Goal: Task Accomplishment & Management: Manage account settings

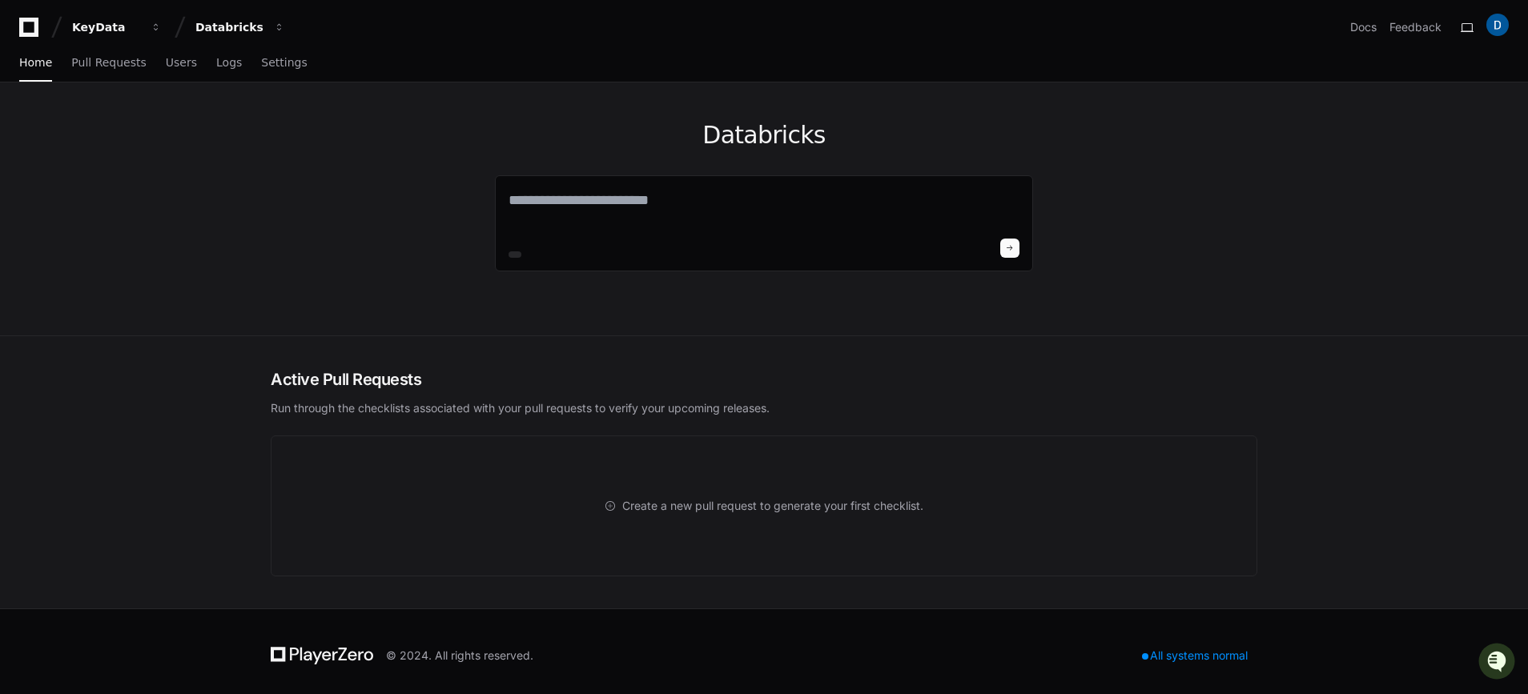
click at [384, 175] on div "Databricks" at bounding box center [763, 208] width 1025 height 253
click at [108, 69] on link "Pull Requests" at bounding box center [108, 63] width 74 height 37
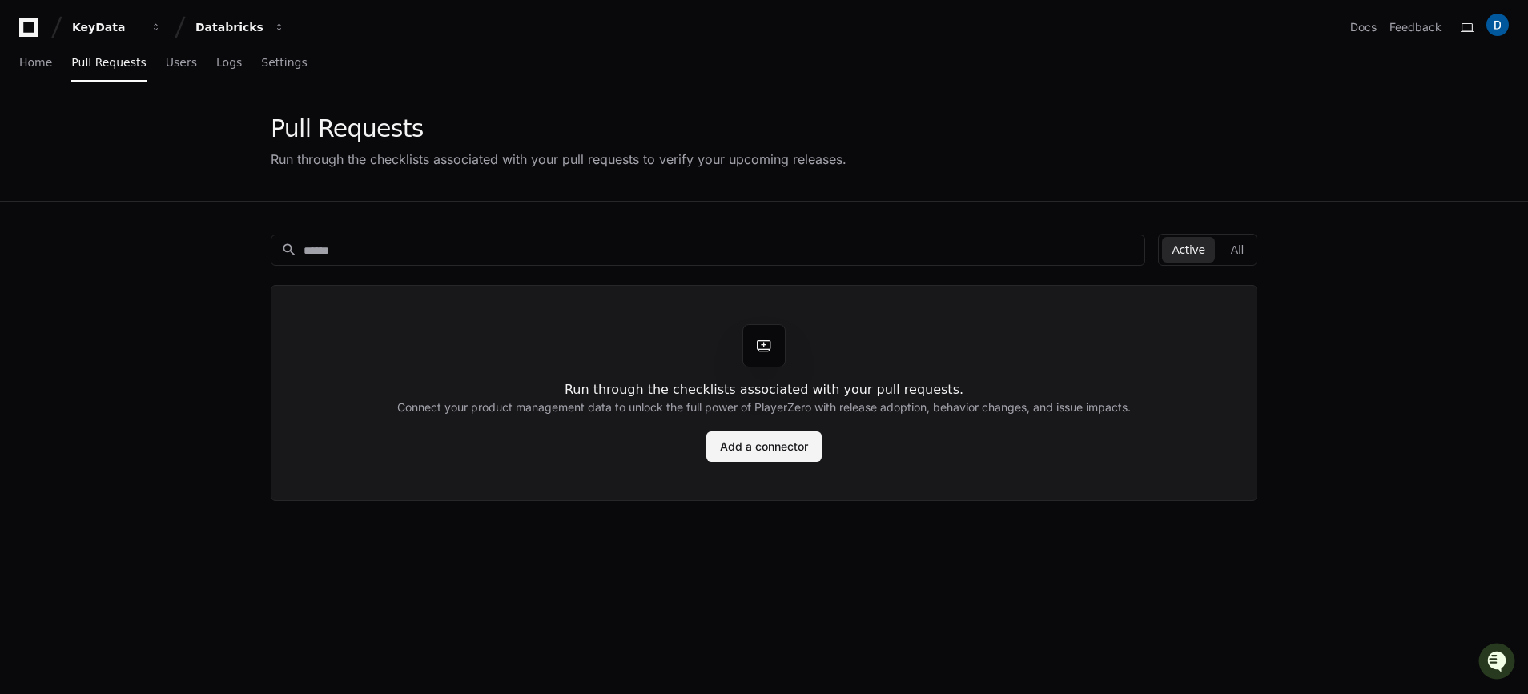
click at [769, 450] on link "Add a connector" at bounding box center [763, 447] width 115 height 30
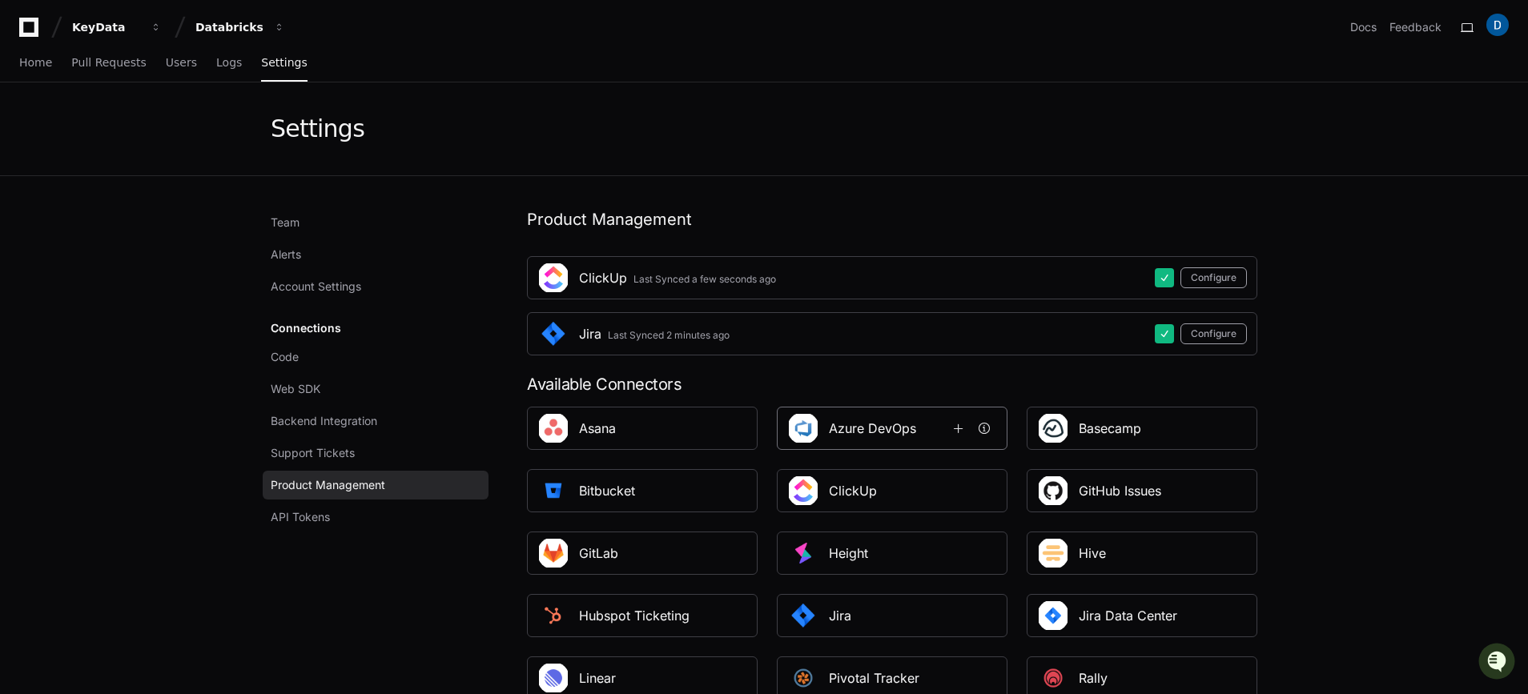
click at [883, 427] on div "Azure DevOps" at bounding box center [872, 428] width 87 height 19
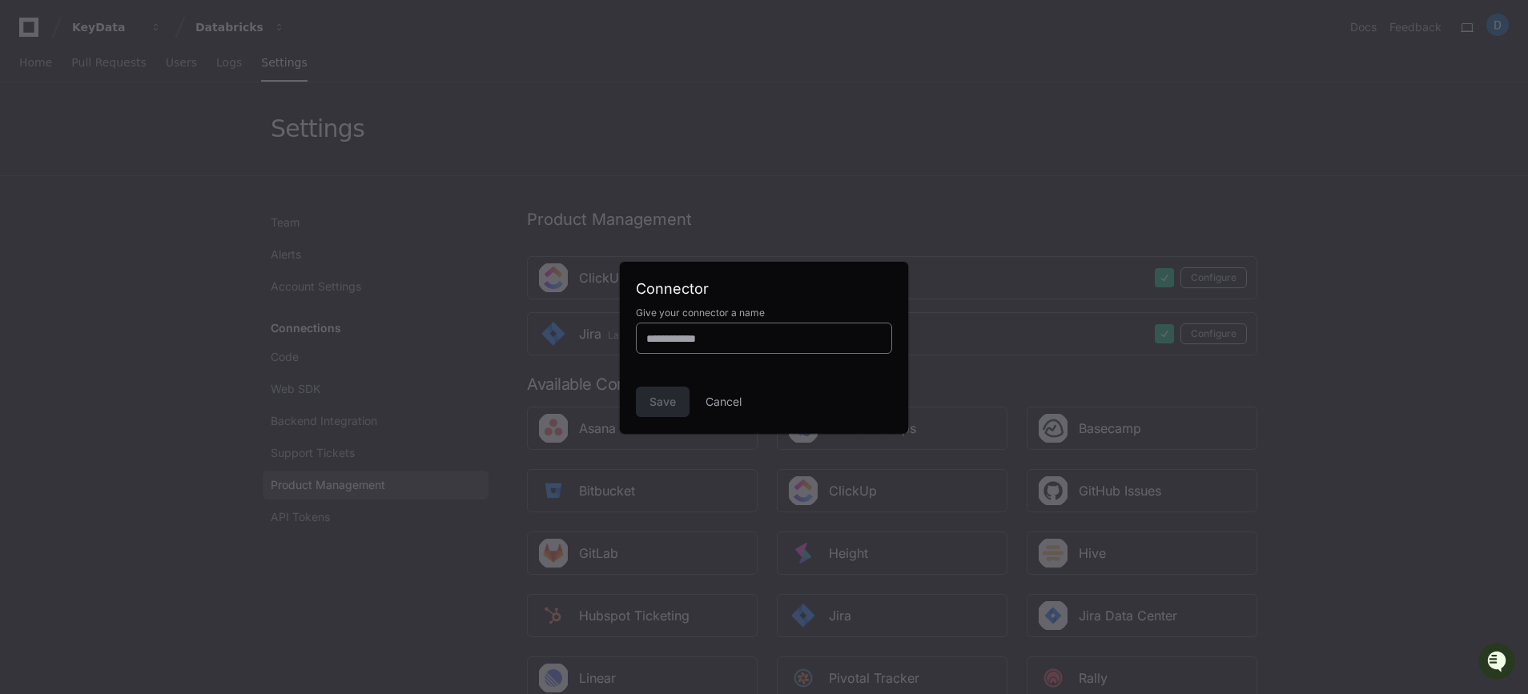
click at [692, 336] on input at bounding box center [763, 339] width 235 height 16
click at [312, 367] on div at bounding box center [764, 347] width 1528 height 694
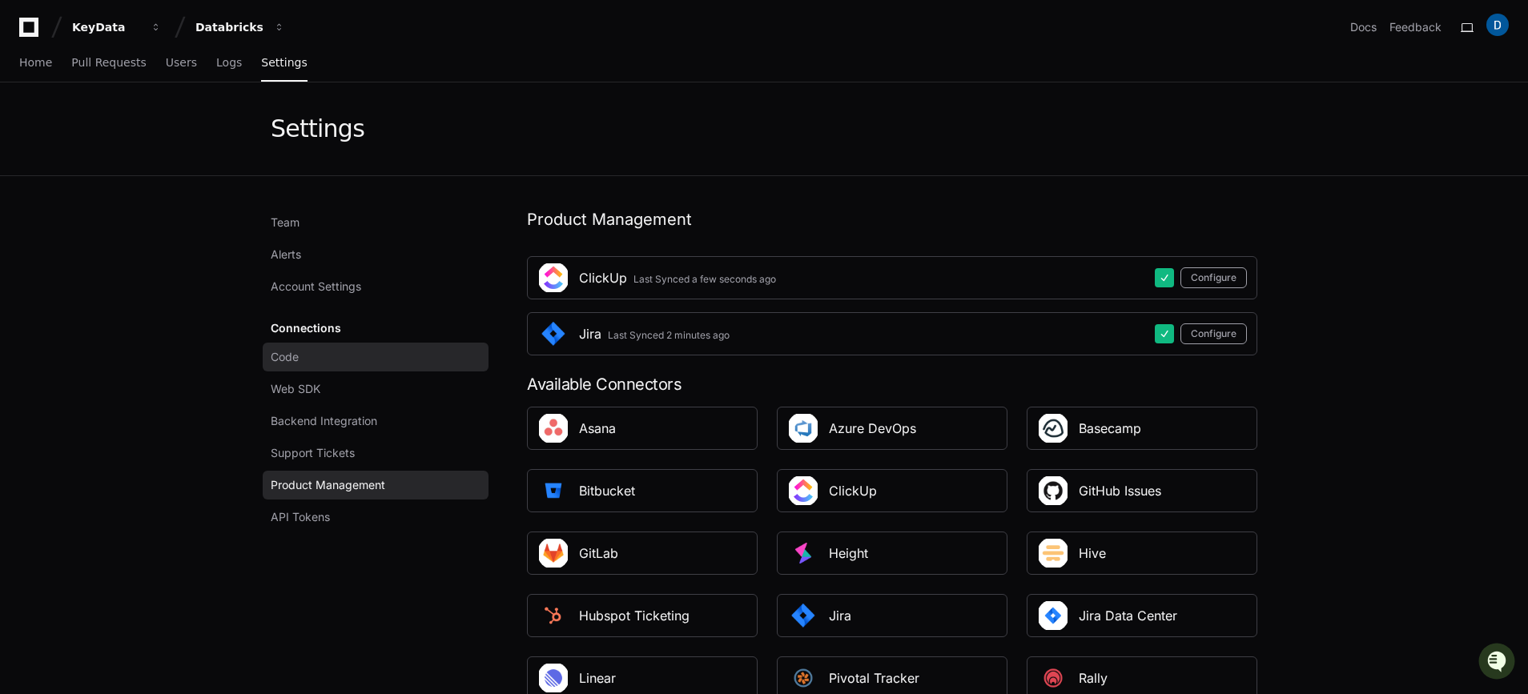
click at [360, 363] on link "Code" at bounding box center [376, 357] width 226 height 29
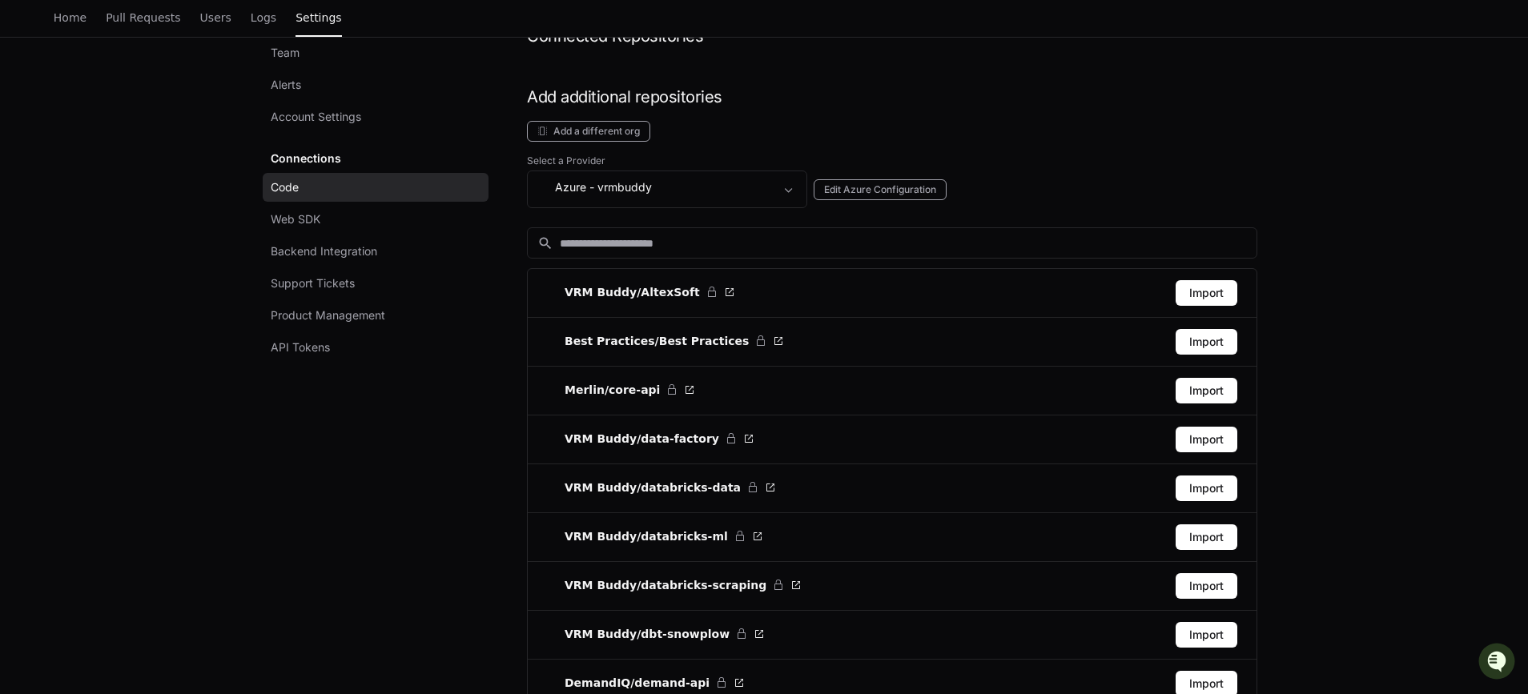
scroll to position [184, 0]
click at [1195, 586] on button "Import" at bounding box center [1206, 585] width 62 height 26
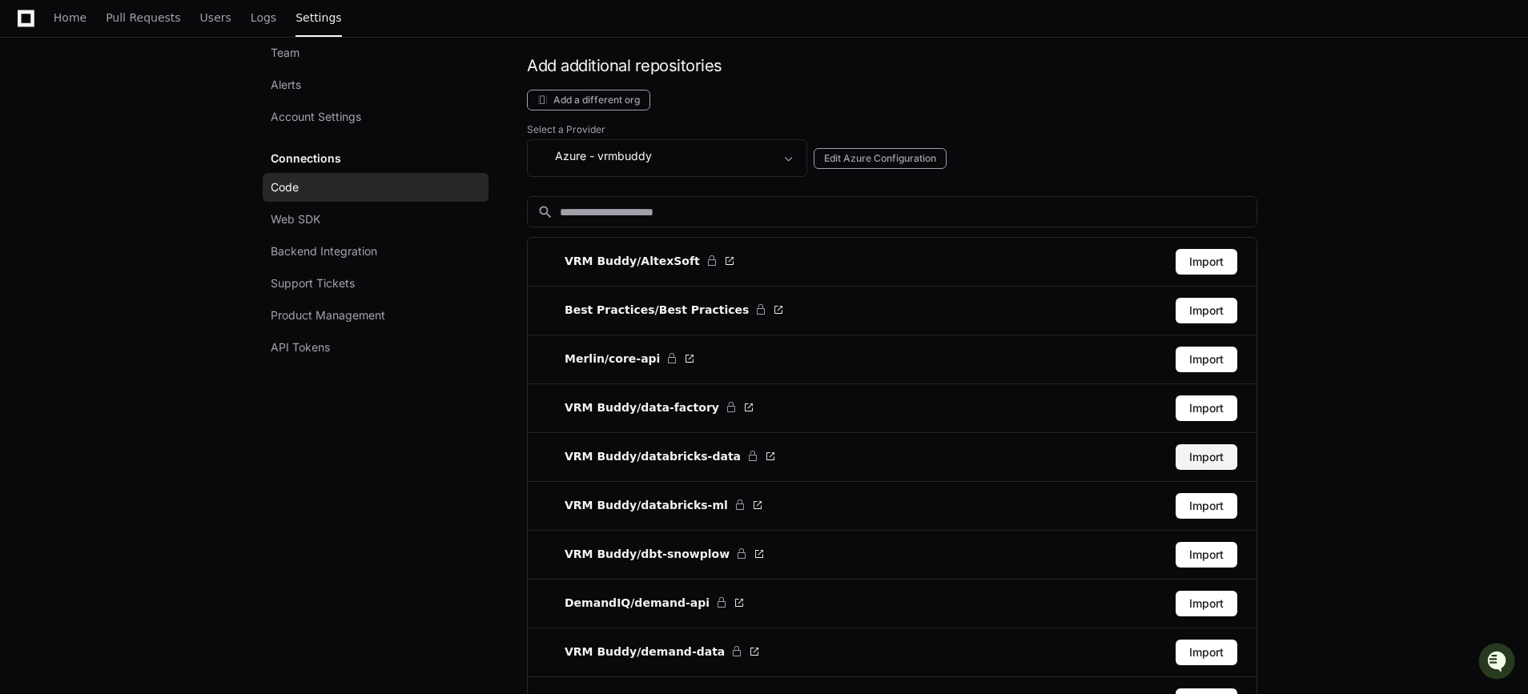
click at [1209, 452] on button "Import" at bounding box center [1206, 457] width 62 height 26
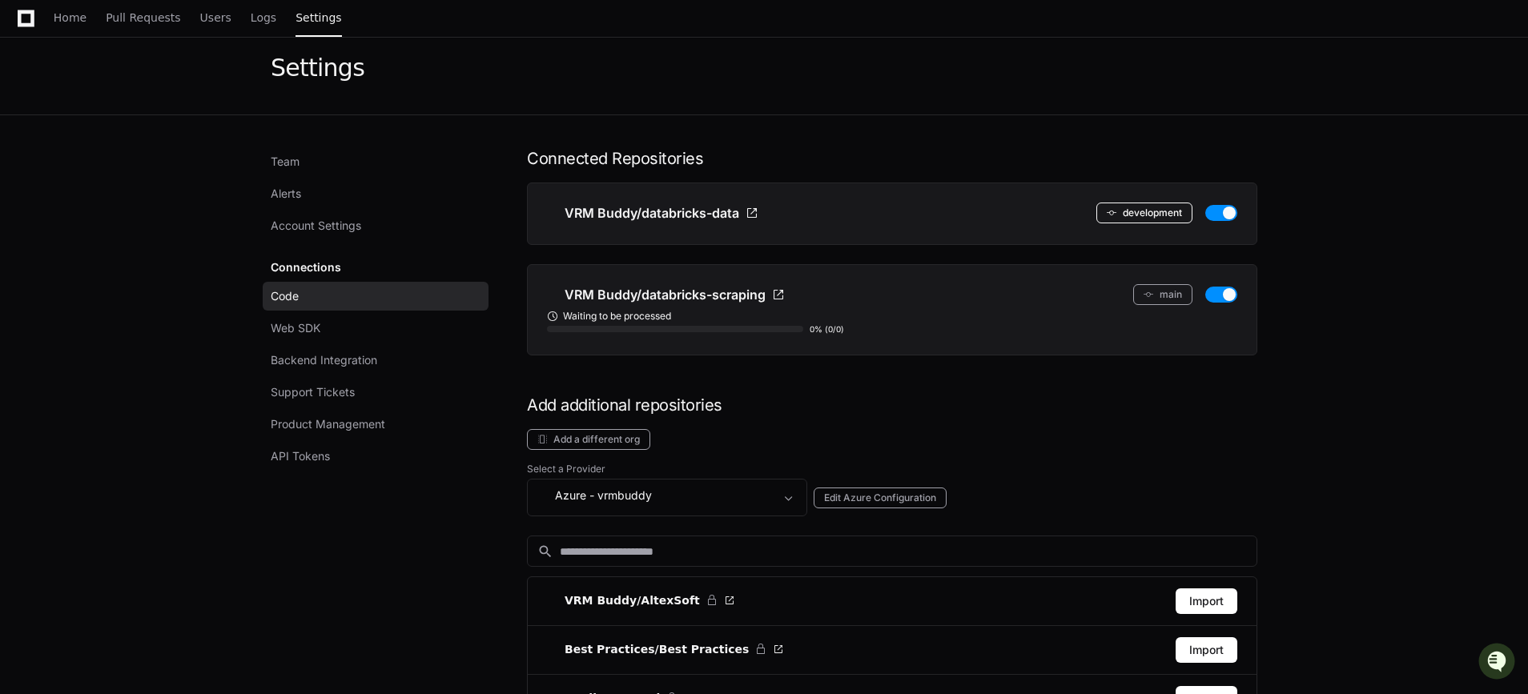
click at [1159, 210] on button "development" at bounding box center [1144, 213] width 96 height 21
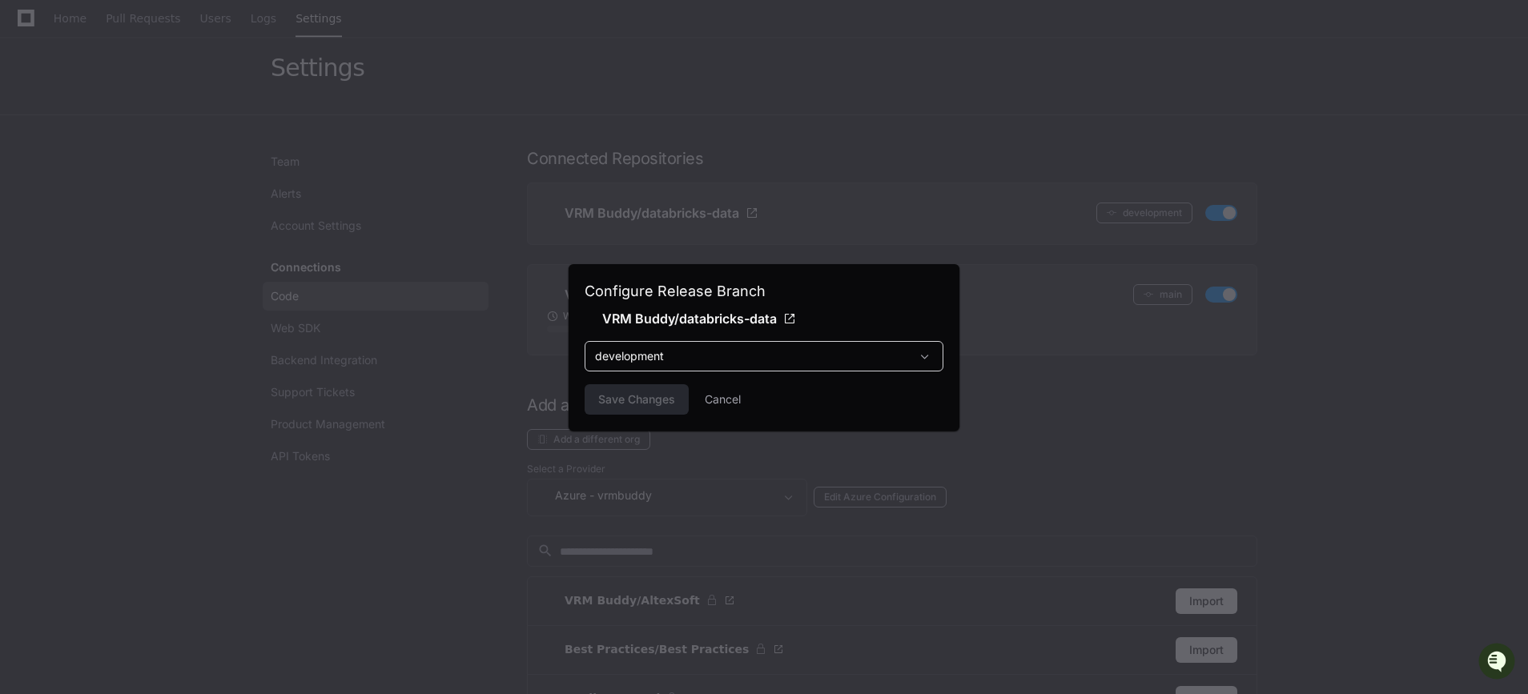
click at [778, 356] on div "development" at bounding box center [752, 356] width 315 height 16
click at [715, 363] on div at bounding box center [764, 347] width 1528 height 694
click at [786, 355] on div "development" at bounding box center [752, 356] width 315 height 16
click at [1145, 272] on div at bounding box center [764, 347] width 1528 height 694
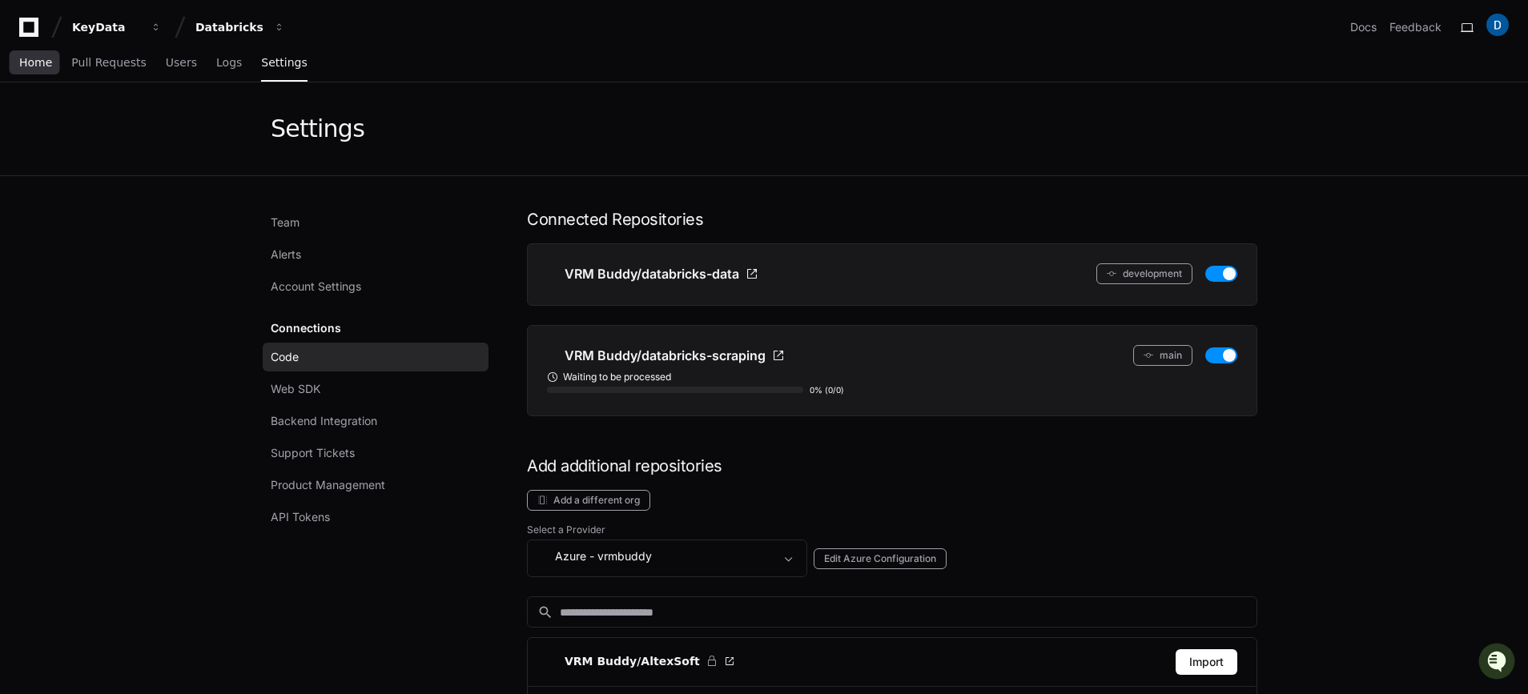
click at [35, 63] on span "Home" at bounding box center [35, 63] width 33 height 10
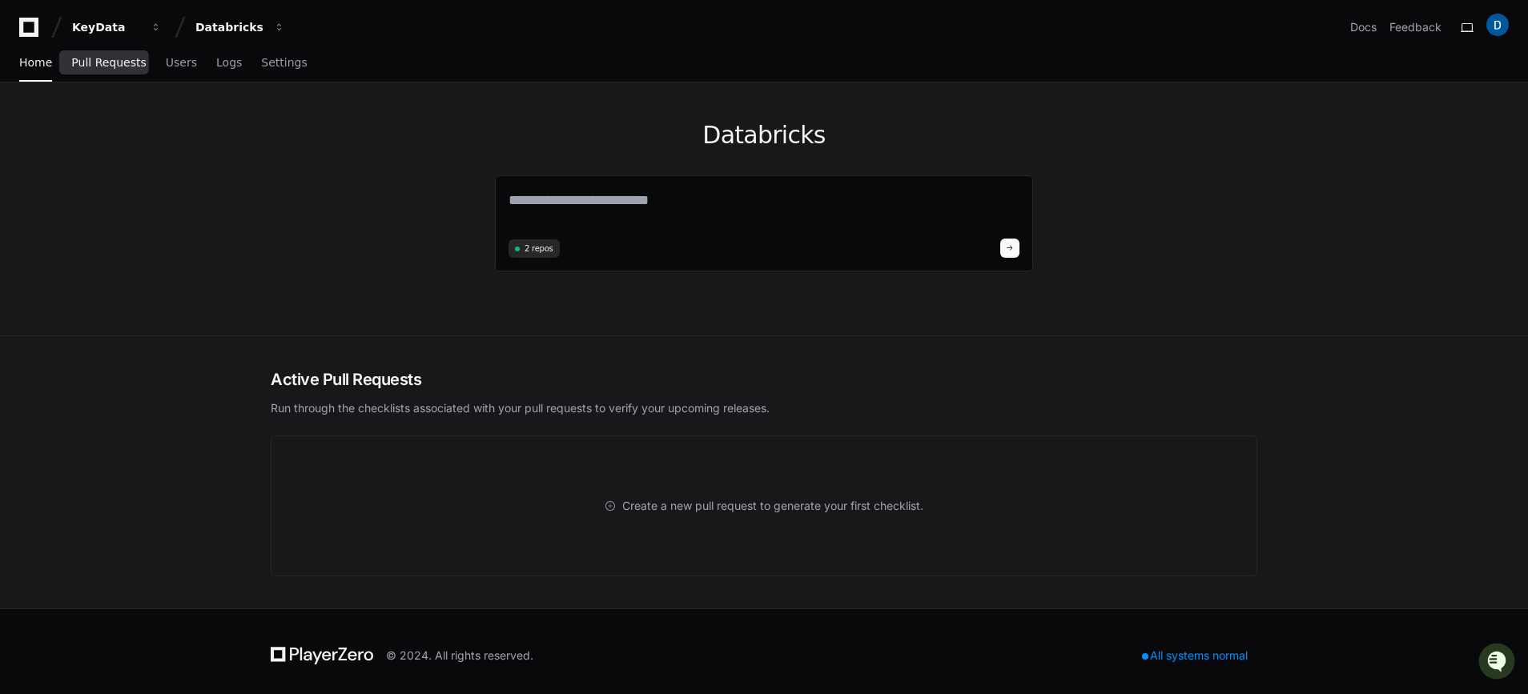
click at [124, 62] on span "Pull Requests" at bounding box center [108, 63] width 74 height 10
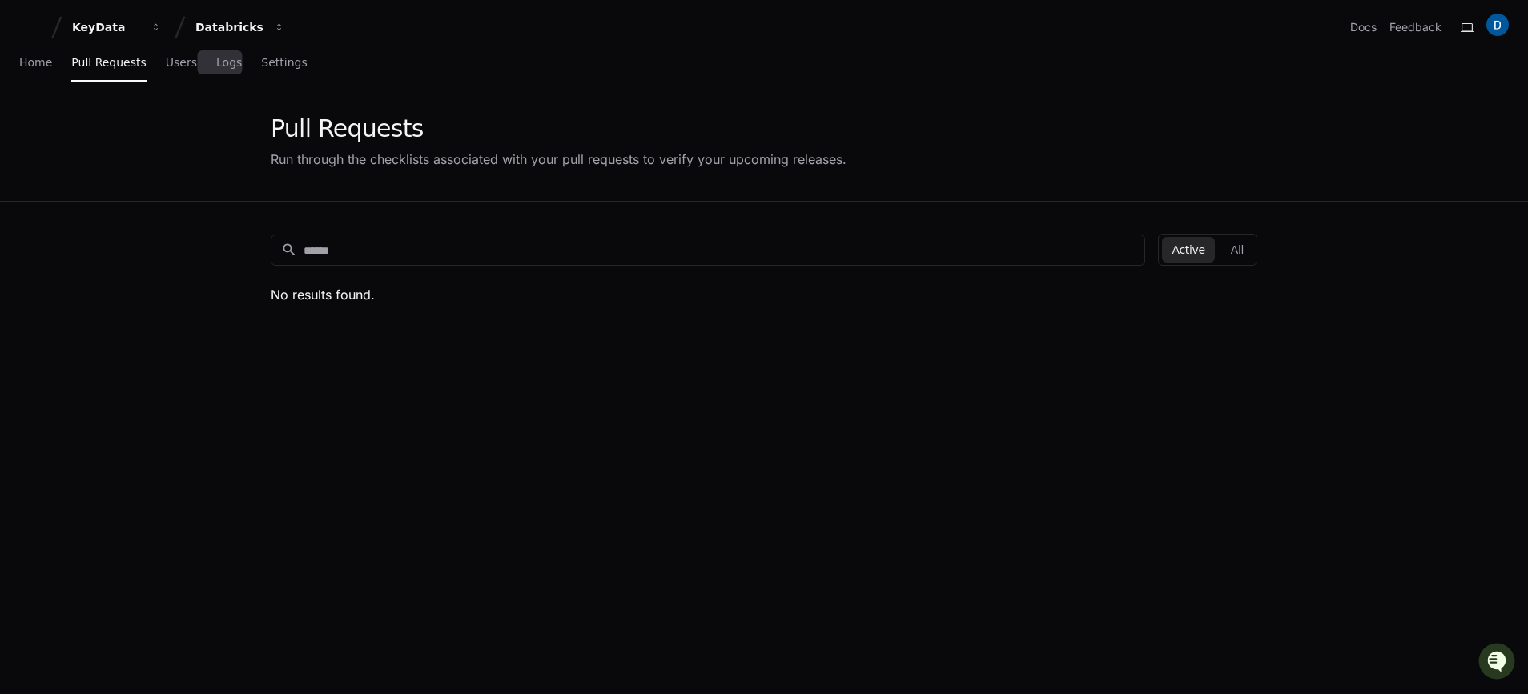
click at [200, 68] on div "Home Pull Requests Users Logs Settings" at bounding box center [163, 63] width 288 height 37
click at [175, 69] on link "Users" at bounding box center [181, 63] width 31 height 37
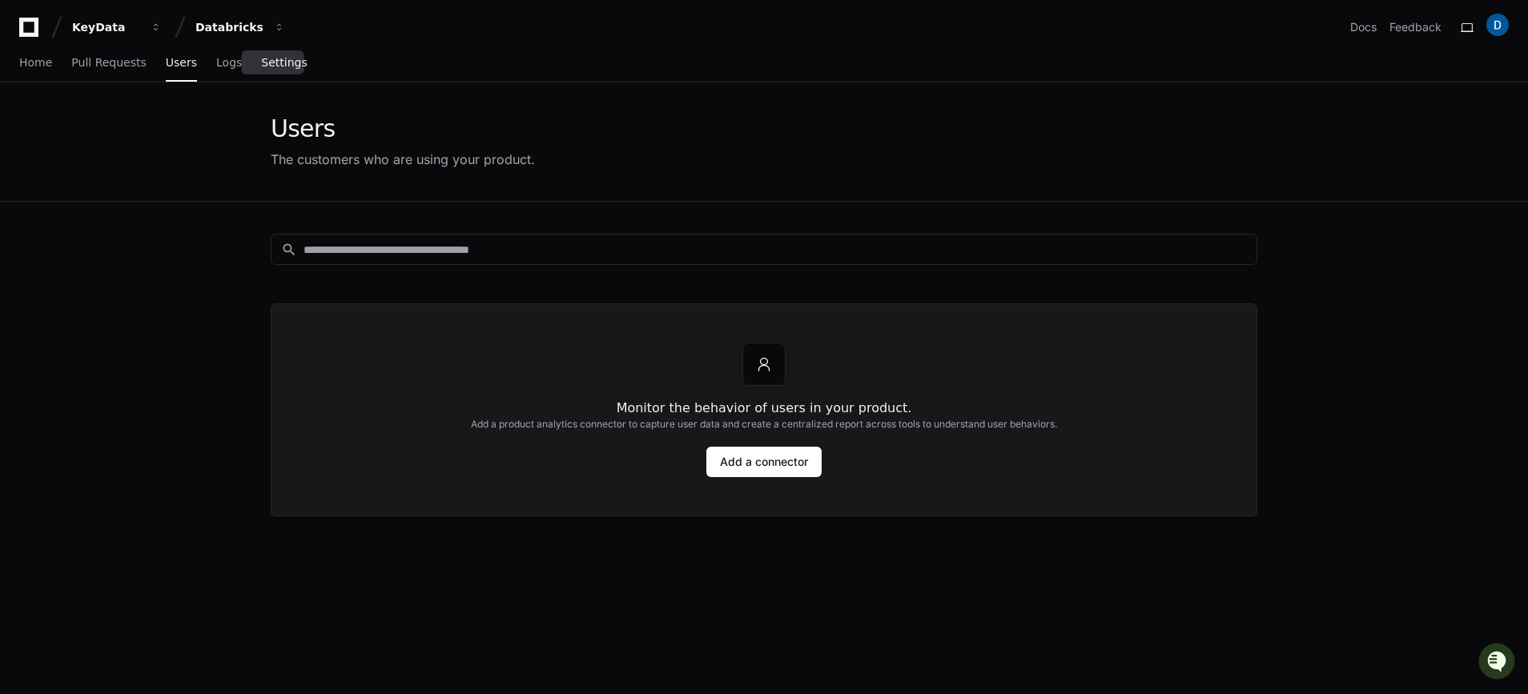
click at [264, 65] on span "Settings" at bounding box center [284, 63] width 46 height 10
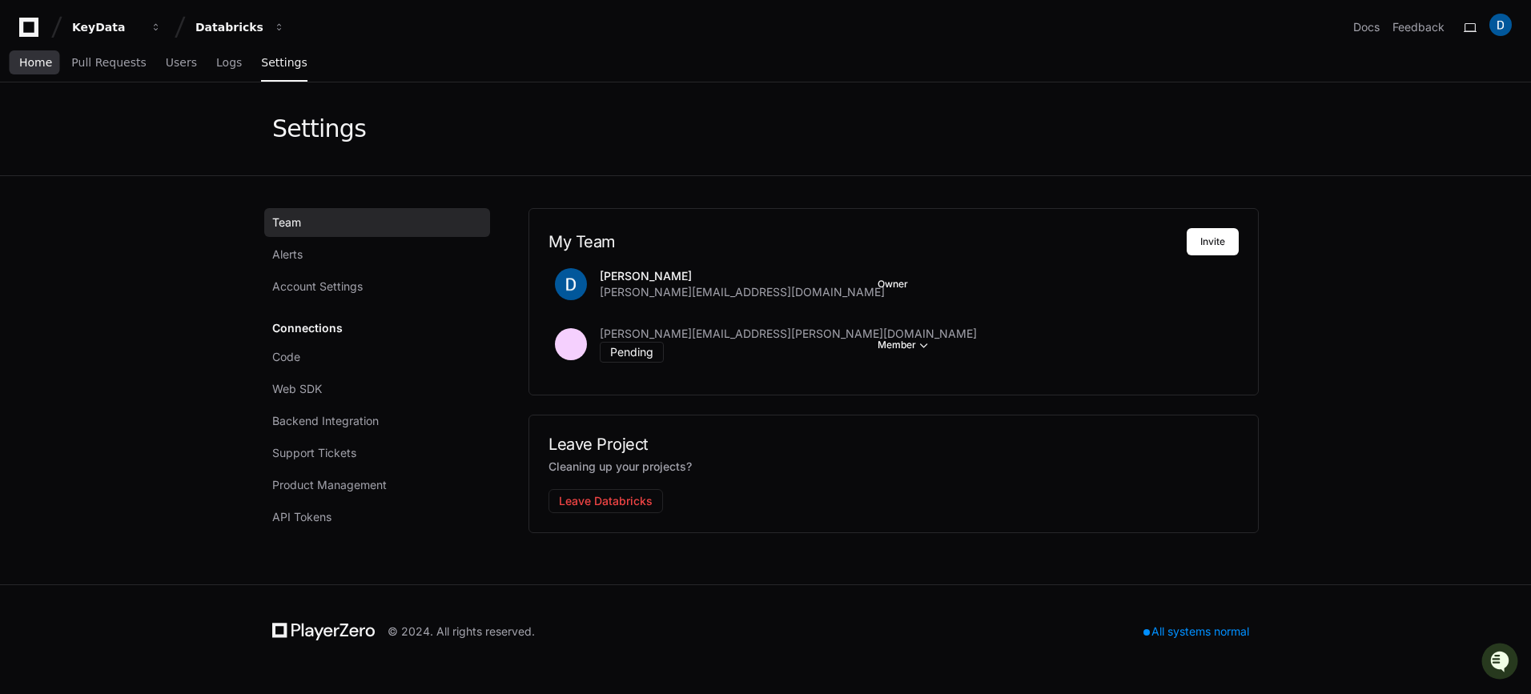
click at [31, 67] on span "Home" at bounding box center [35, 63] width 33 height 10
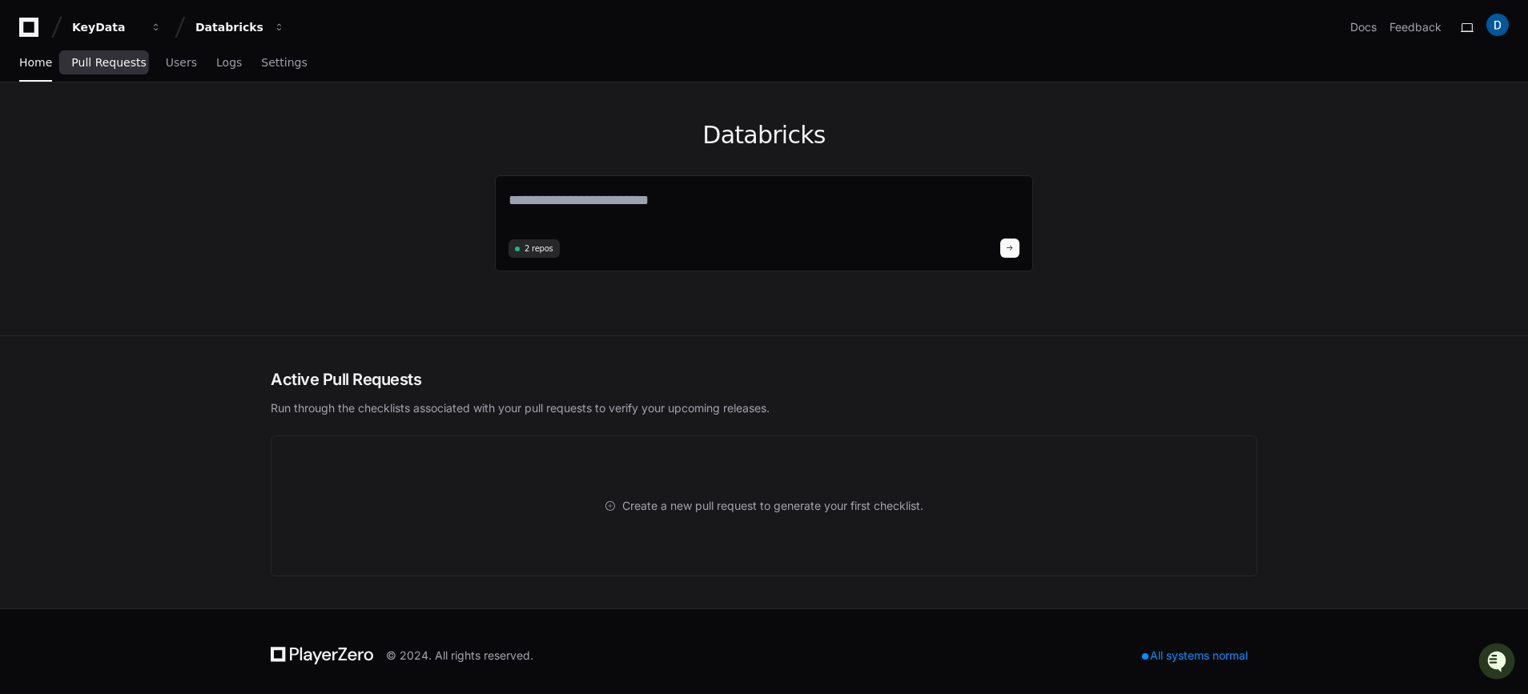
click at [98, 66] on span "Pull Requests" at bounding box center [108, 63] width 74 height 10
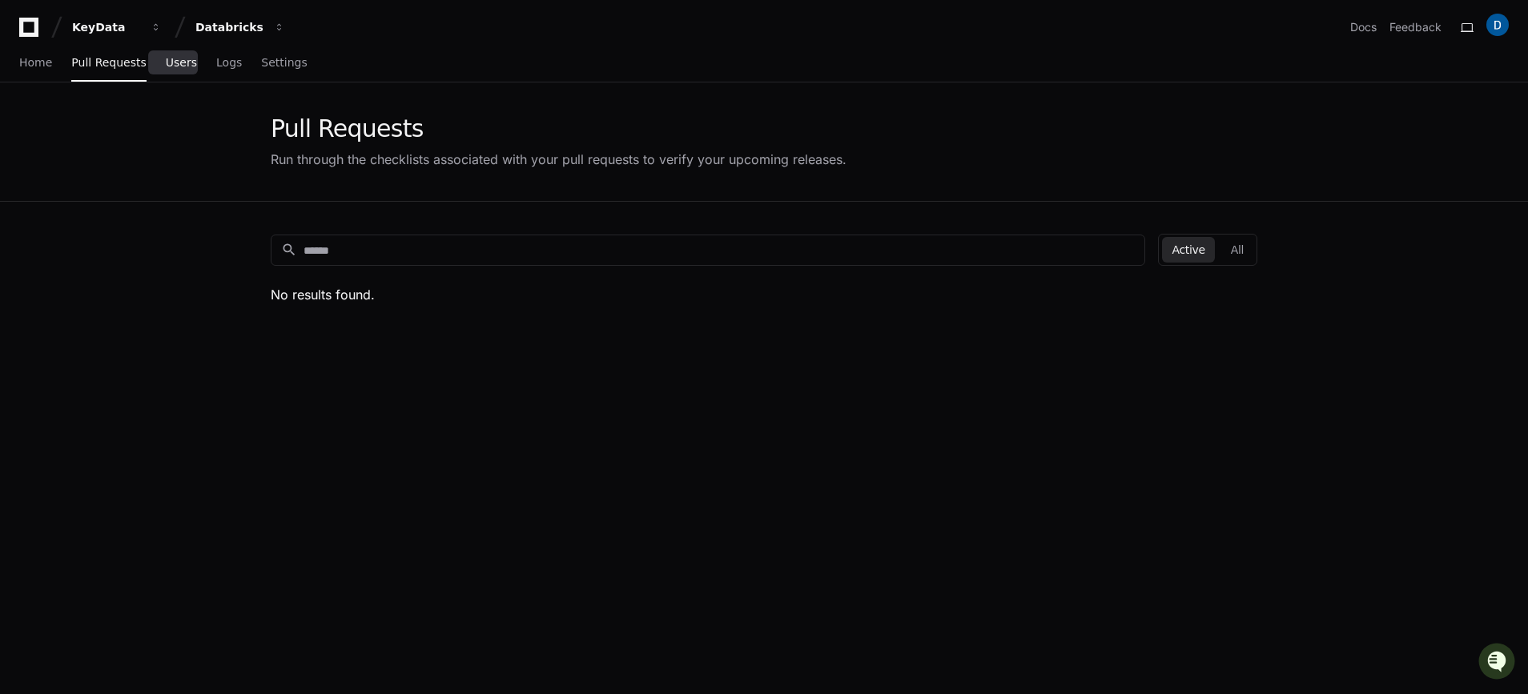
click at [170, 67] on span "Users" at bounding box center [181, 63] width 31 height 10
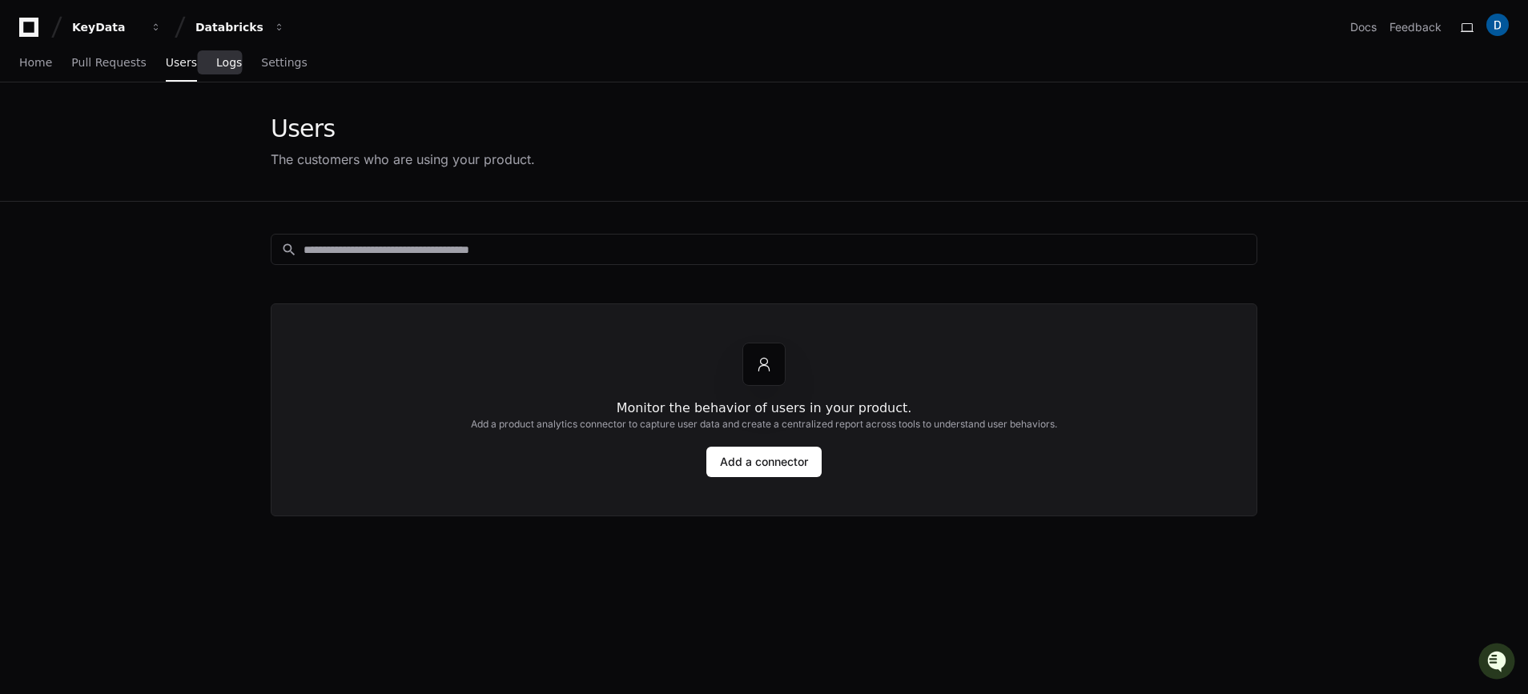
click at [216, 66] on span "Logs" at bounding box center [229, 63] width 26 height 10
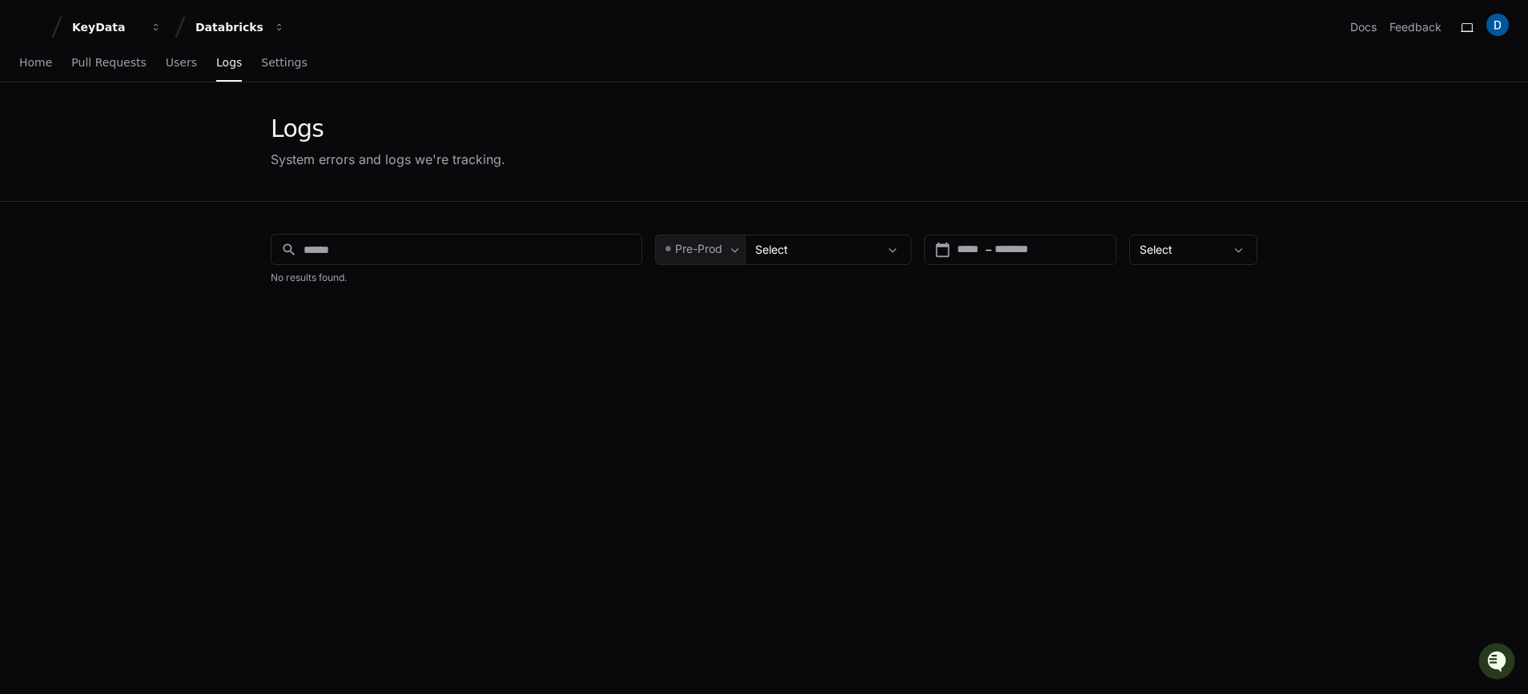
click at [1389, 251] on app-issue-list-page "Logs System errors and logs we're tracking. search Pre-Prod Select calendar_tod…" at bounding box center [764, 489] width 1528 height 814
